Goal: Task Accomplishment & Management: Complete application form

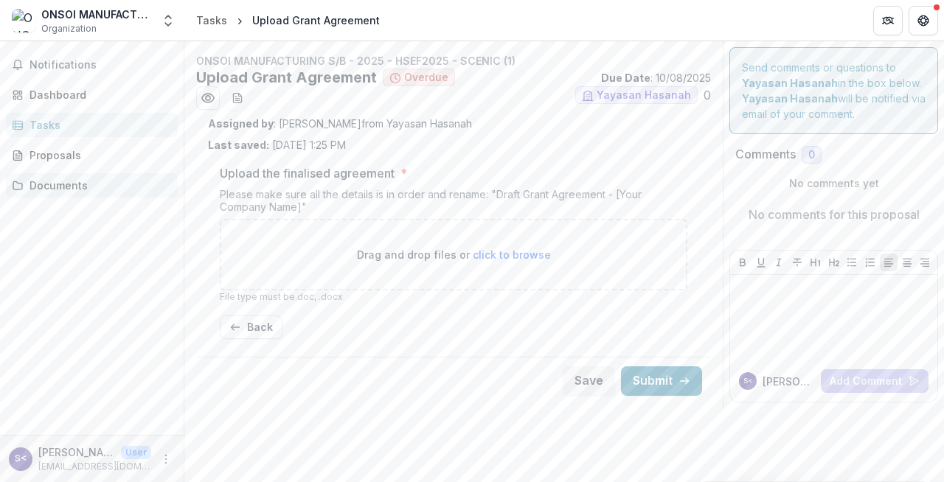
click at [116, 181] on div "Documents" at bounding box center [97, 185] width 136 height 15
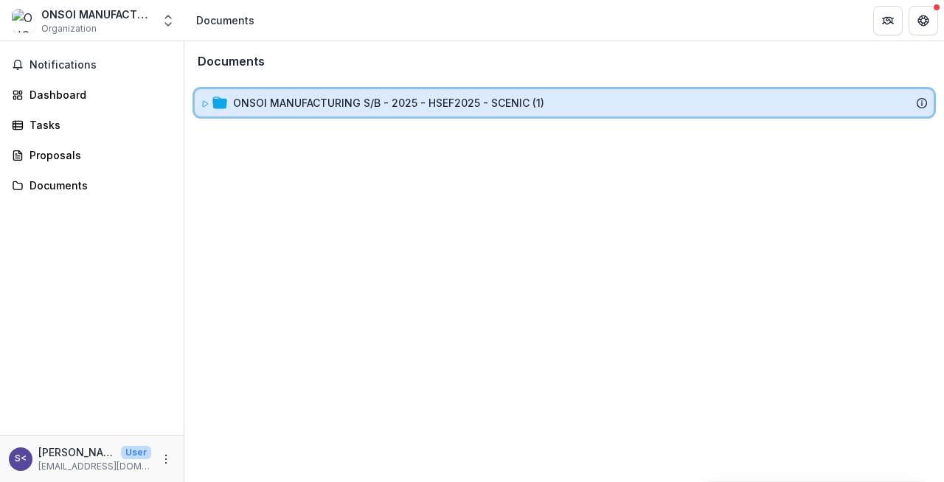
click at [339, 111] on div "ONSOI MANUFACTURING S/B - 2025 - HSEF2025 - SCENIC (1)" at bounding box center [564, 102] width 739 height 27
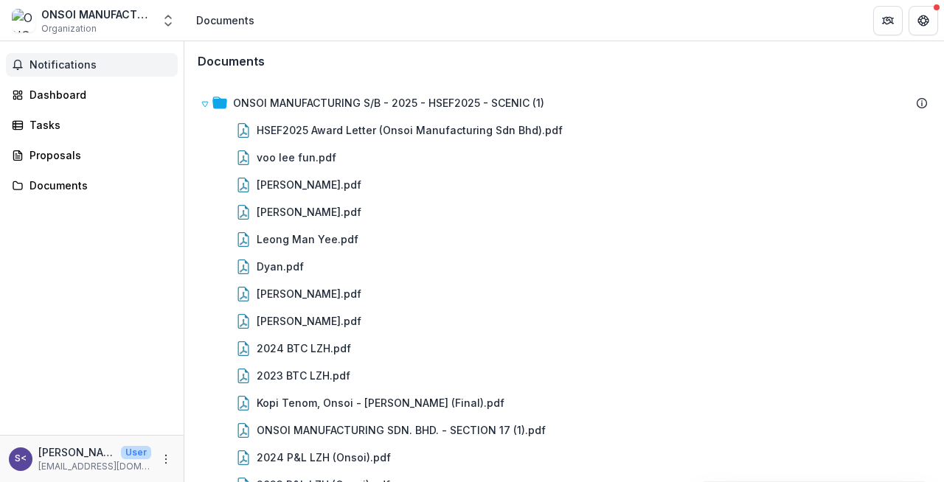
click at [108, 60] on span "Notifications" at bounding box center [100, 65] width 142 height 13
click at [122, 91] on div "Dashboard" at bounding box center [97, 94] width 136 height 15
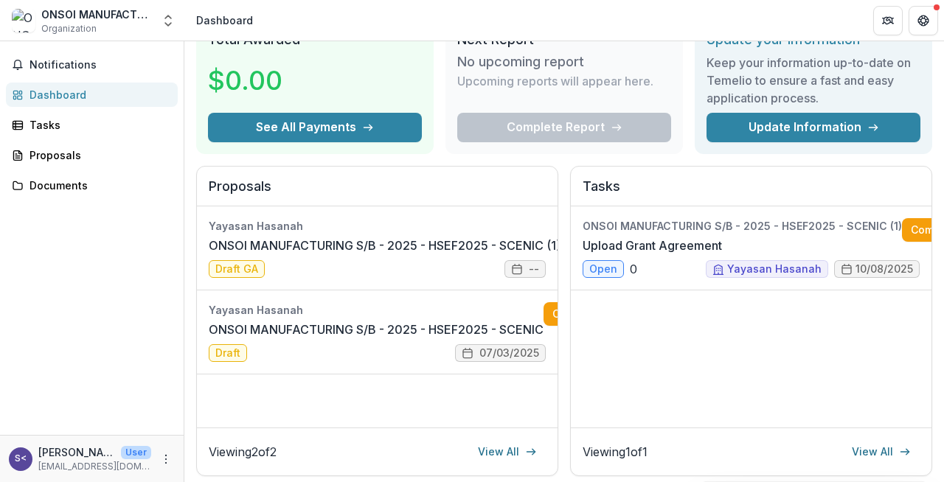
scroll to position [74, 0]
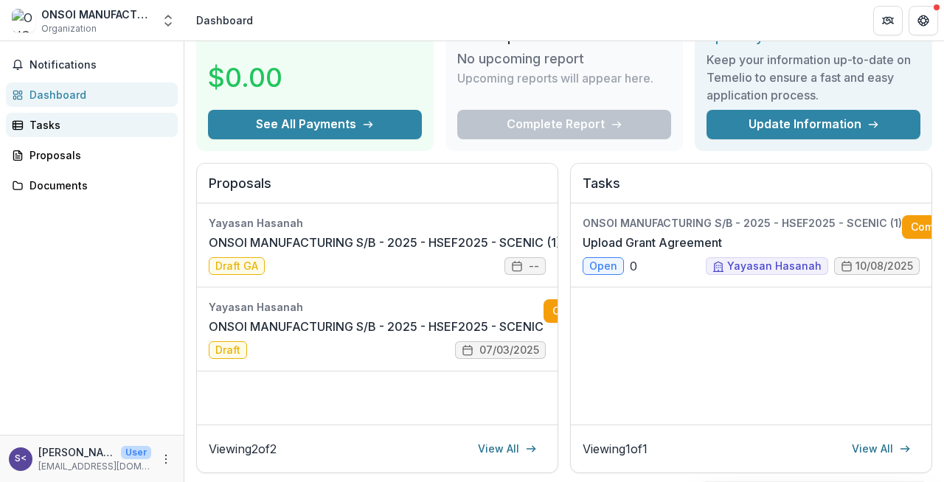
click at [125, 129] on div "Tasks" at bounding box center [97, 124] width 136 height 15
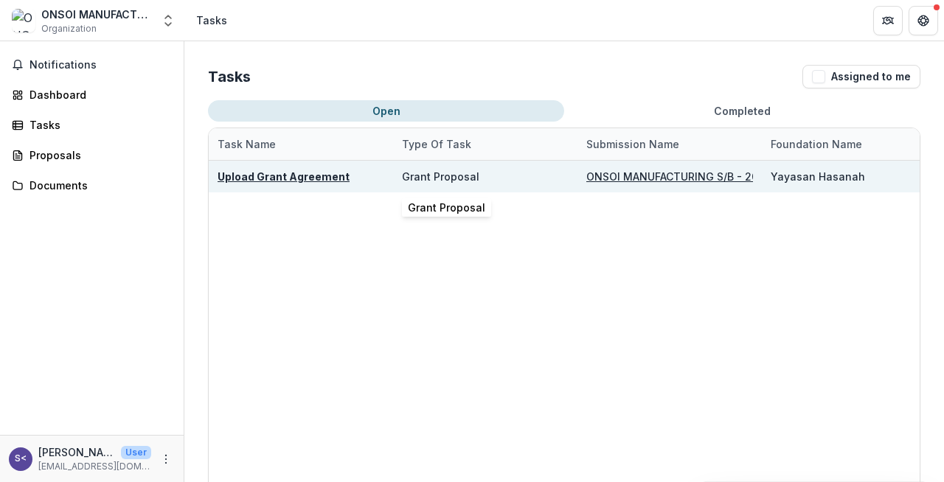
click at [503, 181] on div "Grant Proposal" at bounding box center [485, 177] width 167 height 32
click at [622, 178] on u "ONSOI MANUFACTURING S/B - 2025 - HSEF2025 - SCENIC (1)" at bounding box center [741, 176] width 311 height 13
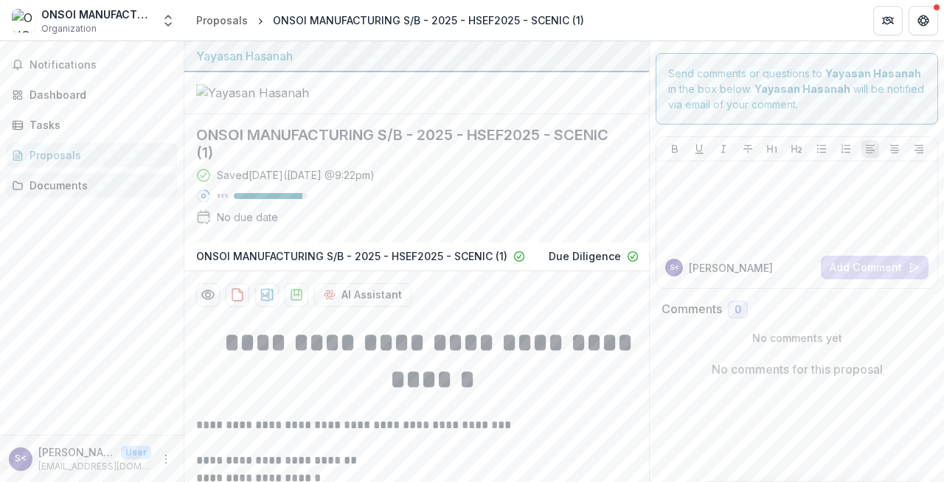
click at [137, 178] on div "Documents" at bounding box center [97, 185] width 136 height 15
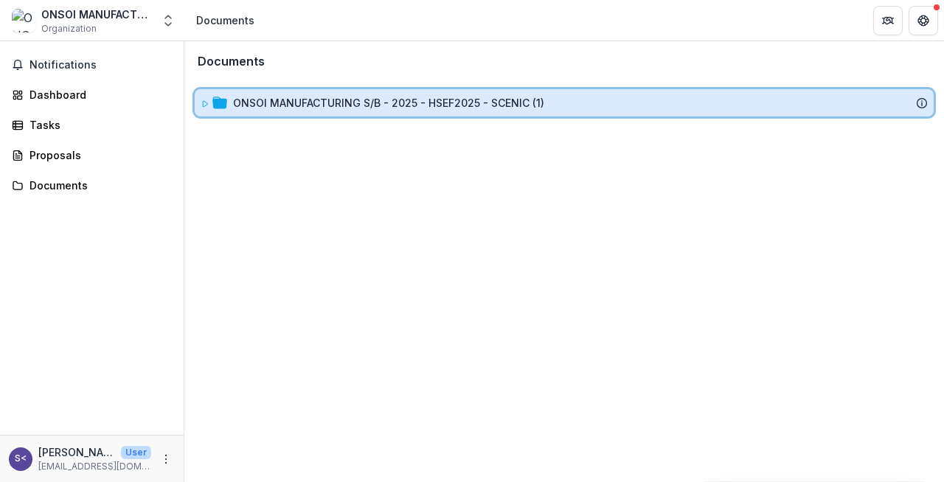
click at [565, 101] on div "ONSOI MANUFACTURING S/B - 2025 - HSEF2025 - SCENIC (1)" at bounding box center [580, 102] width 694 height 15
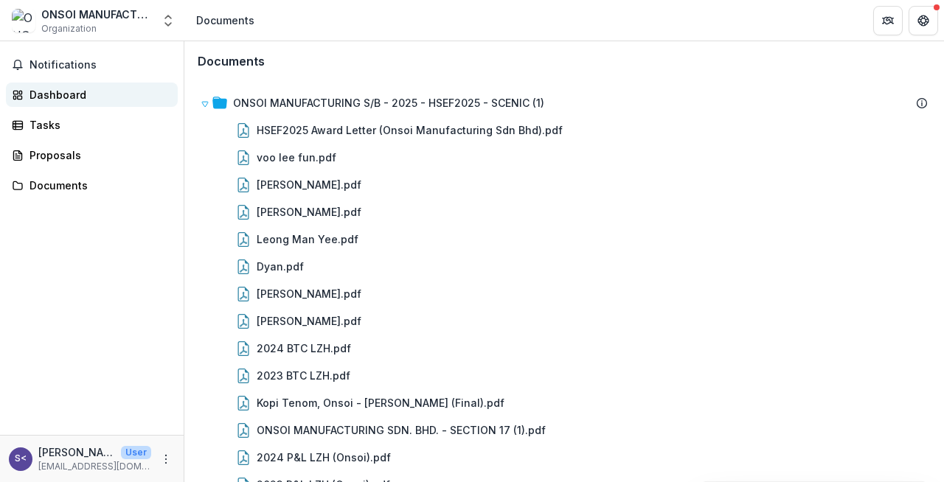
click at [97, 92] on div "Dashboard" at bounding box center [97, 94] width 136 height 15
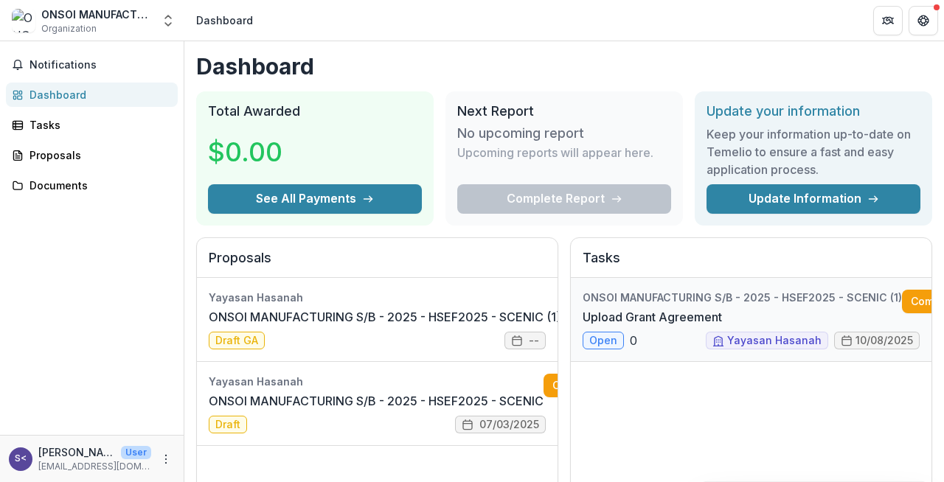
click at [646, 308] on link "Upload Grant Agreement" at bounding box center [651, 317] width 139 height 18
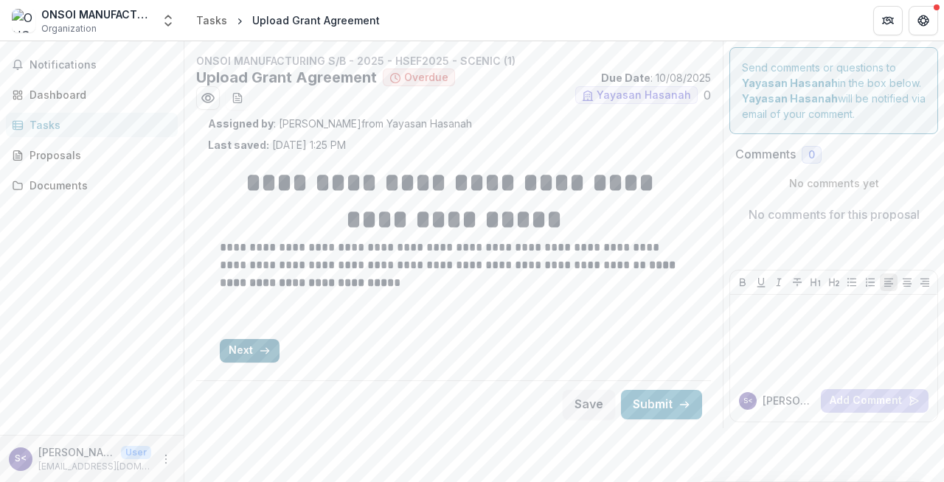
click at [251, 352] on button "Next" at bounding box center [250, 351] width 60 height 24
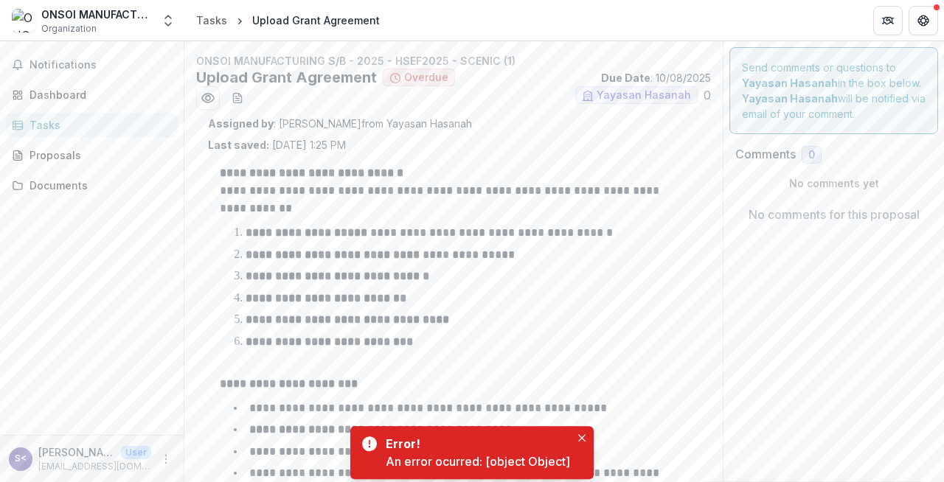
scroll to position [186, 0]
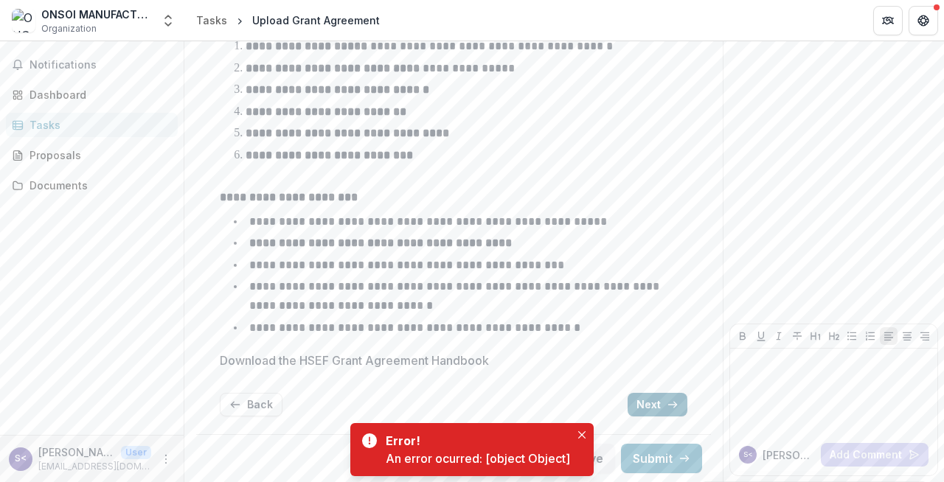
click at [666, 403] on icon "button" at bounding box center [672, 405] width 12 height 12
